Goal: Task Accomplishment & Management: Manage account settings

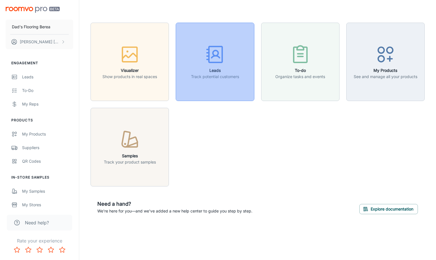
click at [233, 58] on div "button" at bounding box center [215, 55] width 48 height 23
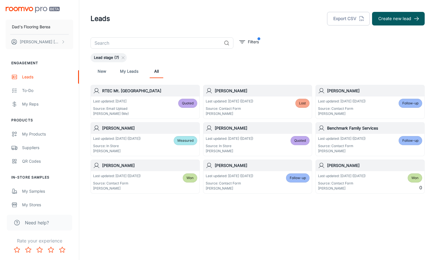
click at [252, 145] on p "Source: In Store" at bounding box center [230, 145] width 48 height 5
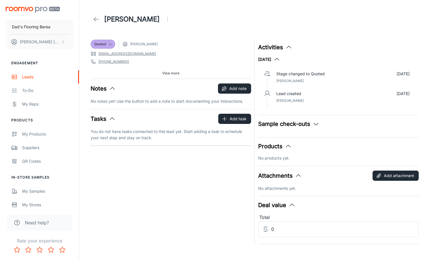
click at [97, 19] on icon at bounding box center [96, 19] width 7 height 7
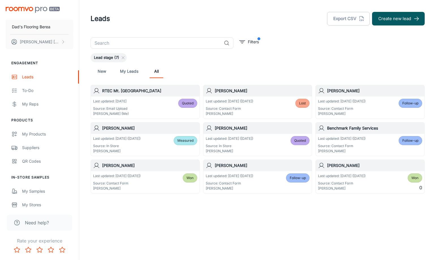
click at [344, 91] on h6 "[PERSON_NAME]" at bounding box center [374, 91] width 95 height 6
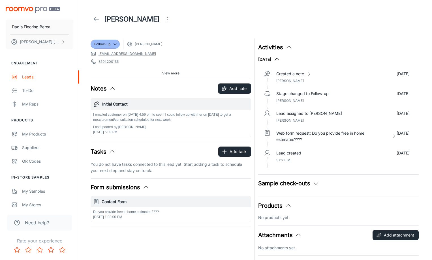
click at [94, 20] on polyline at bounding box center [95, 19] width 2 height 4
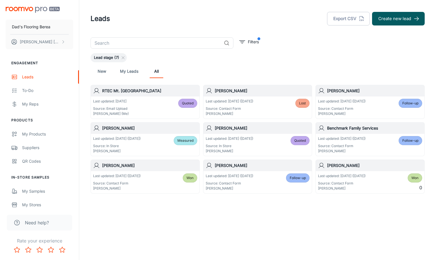
click at [125, 71] on link "My Leads" at bounding box center [129, 71] width 18 height 14
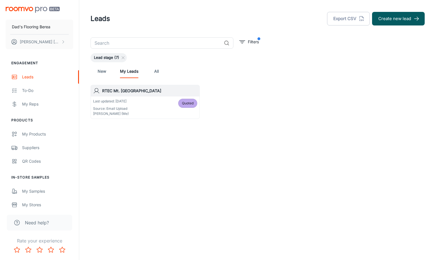
click at [103, 72] on link "New" at bounding box center [102, 71] width 14 height 14
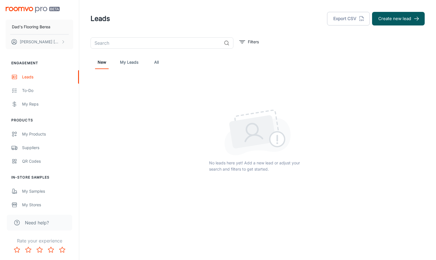
click at [129, 62] on link "My Leads" at bounding box center [129, 62] width 18 height 14
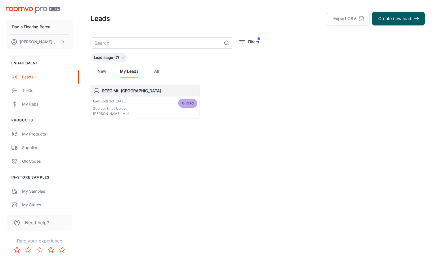
click at [165, 102] on div "Last updated: [DATE] Source: Email Upload [PERSON_NAME] (Me) Quoted" at bounding box center [145, 108] width 104 height 18
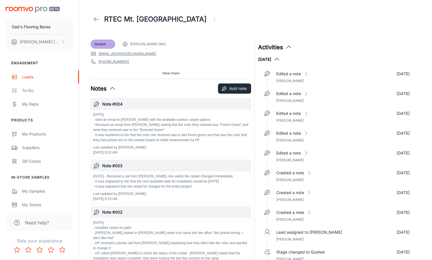
click at [110, 44] on icon at bounding box center [110, 44] width 5 height 5
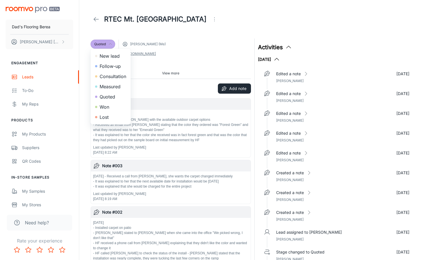
click at [107, 107] on li "Won" at bounding box center [111, 107] width 40 height 10
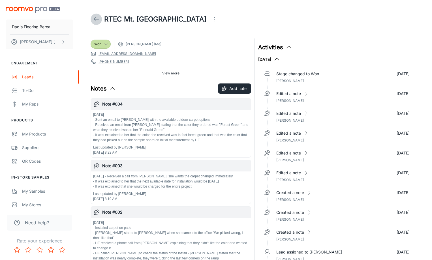
click at [96, 18] on icon at bounding box center [96, 19] width 7 height 7
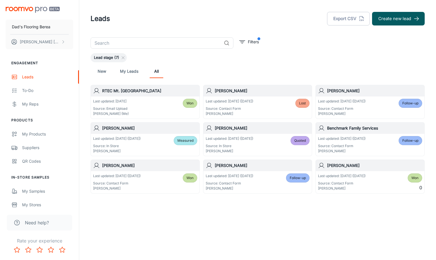
click at [248, 62] on div "Lead stage (7)" at bounding box center [258, 57] width 334 height 9
